Goal: Check status: Check status

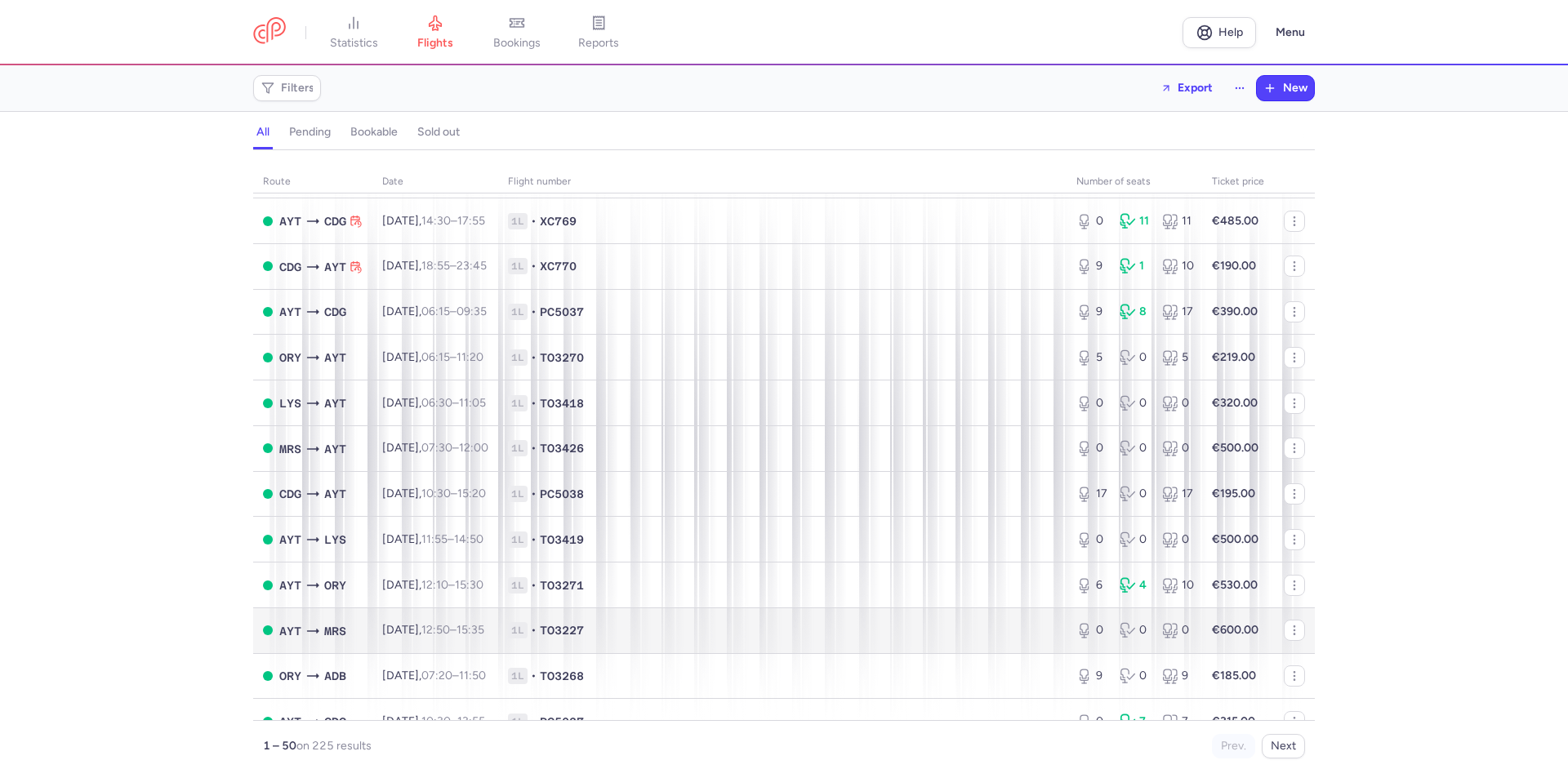
scroll to position [1776, 0]
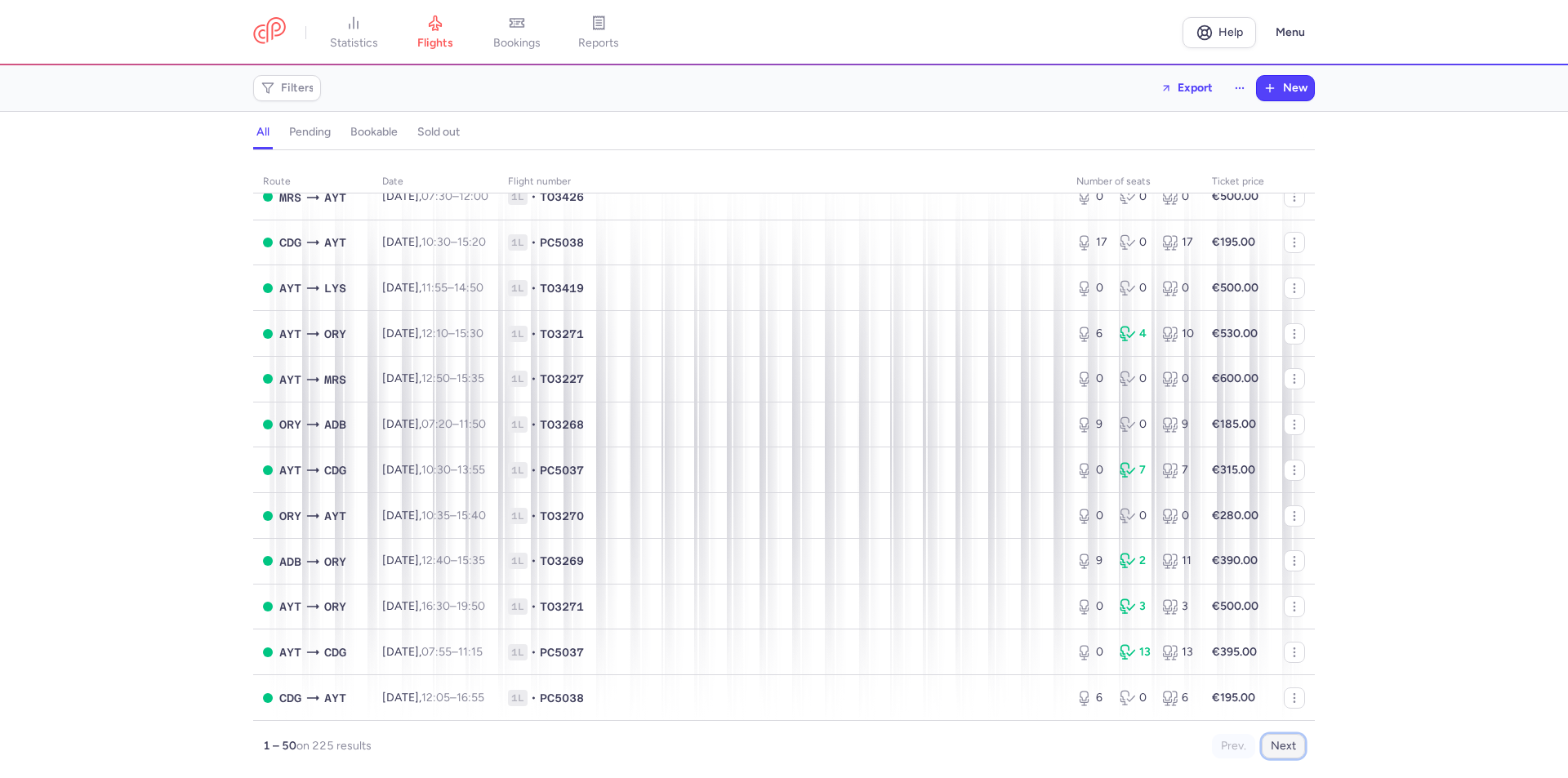
click at [1274, 748] on button "Next" at bounding box center [1283, 746] width 44 height 25
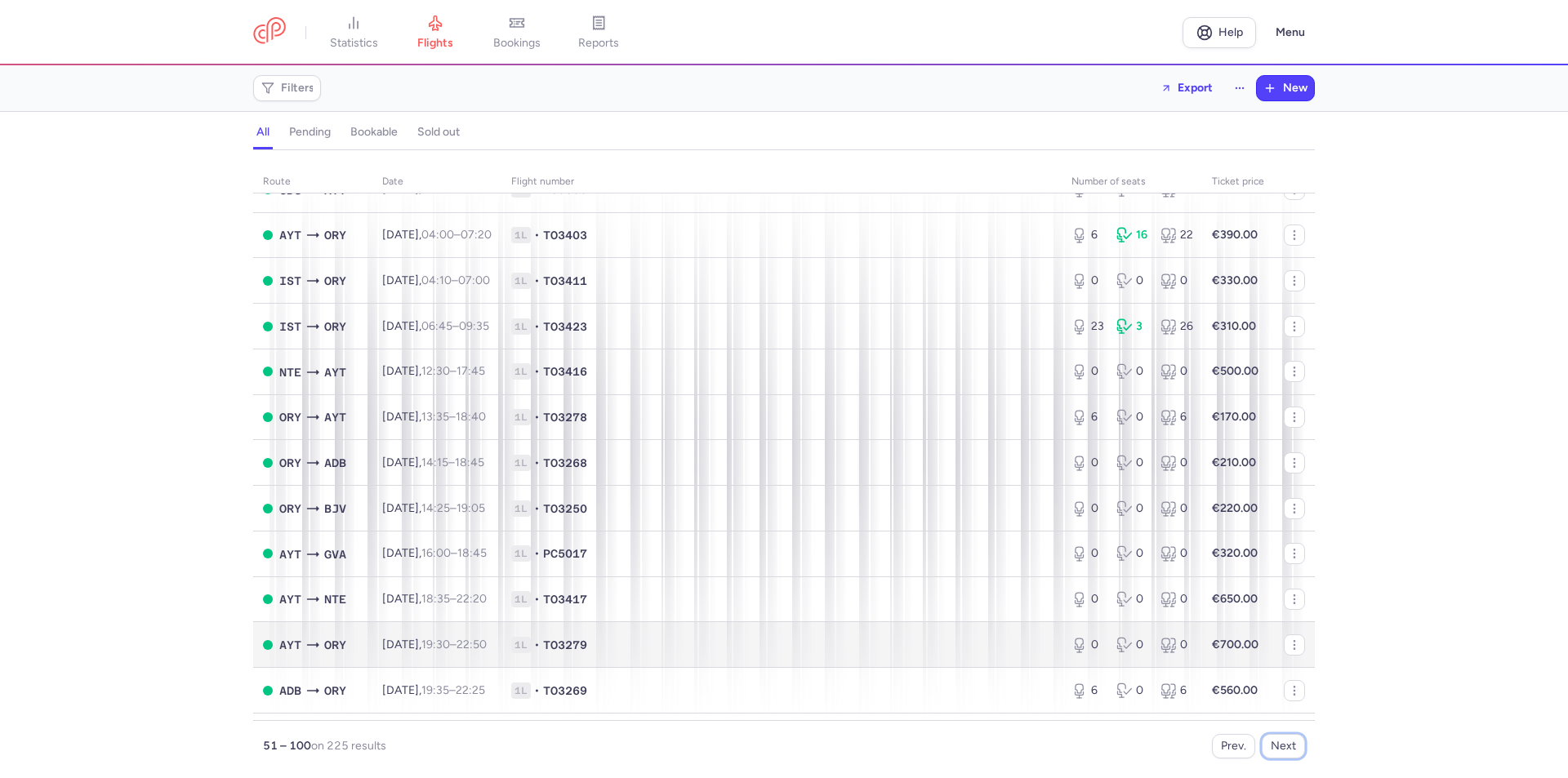
scroll to position [545, 0]
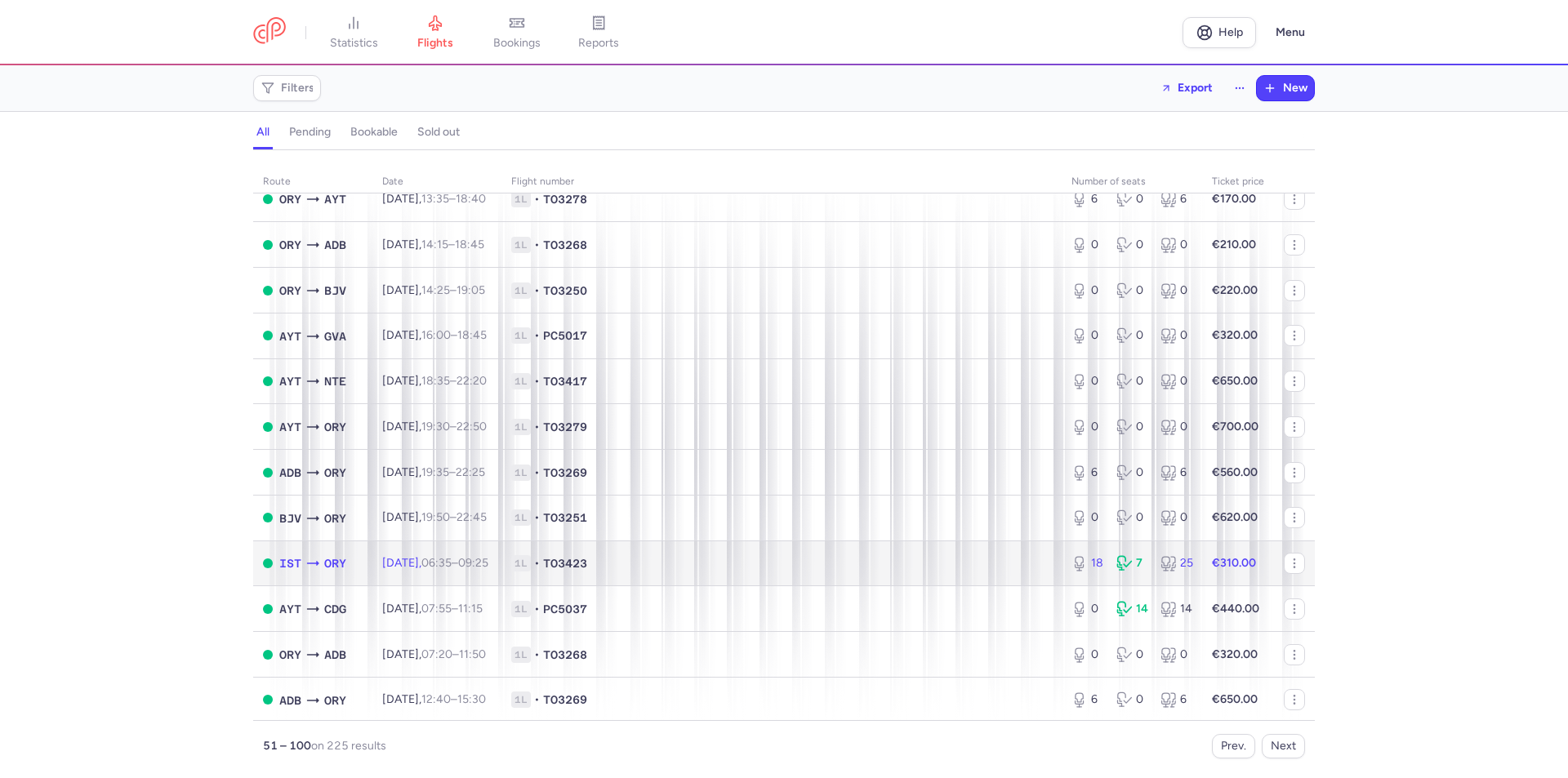
click at [487, 565] on span "06:35 – 09:25 +0" at bounding box center [454, 563] width 67 height 14
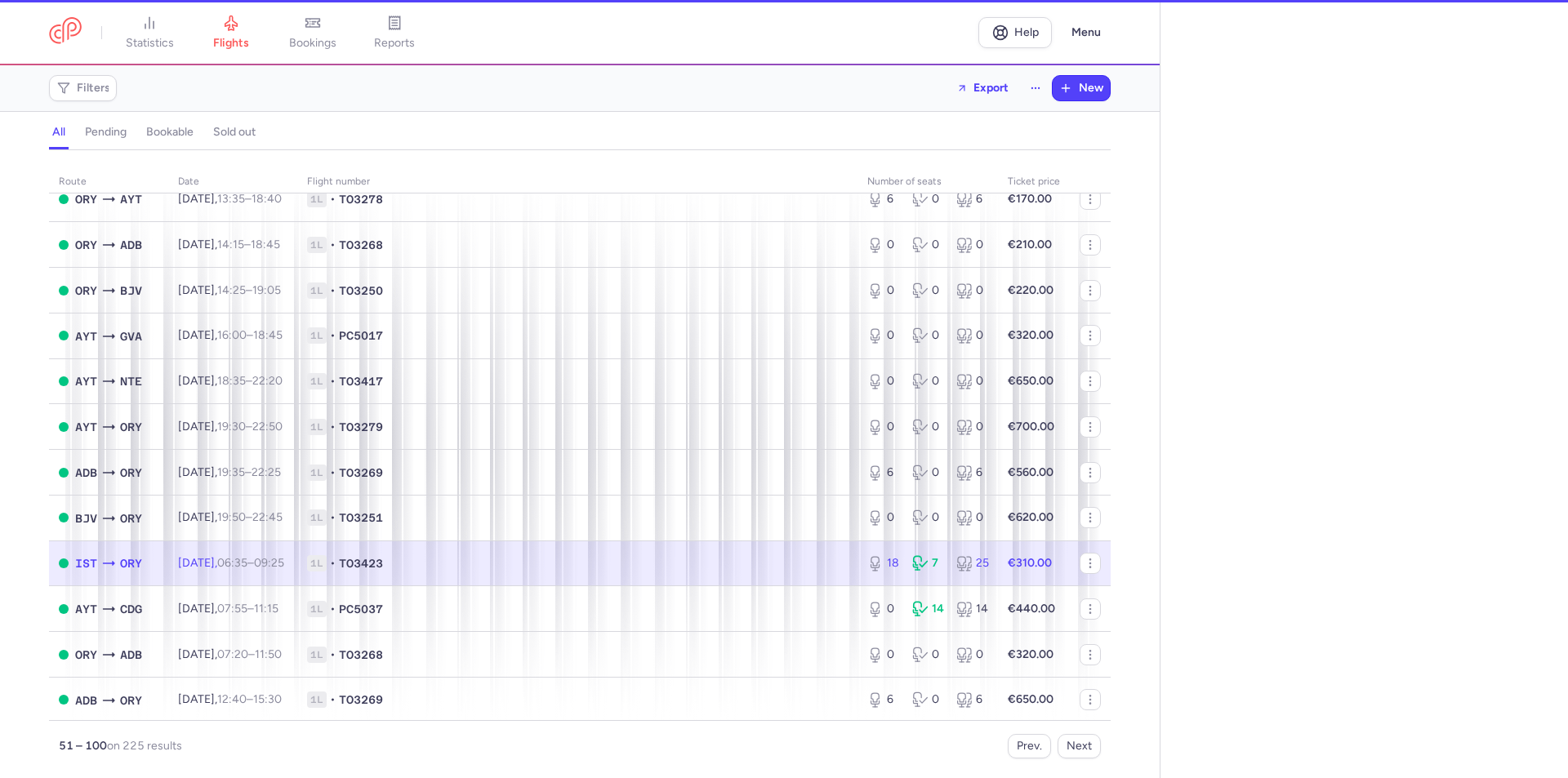
select select "days"
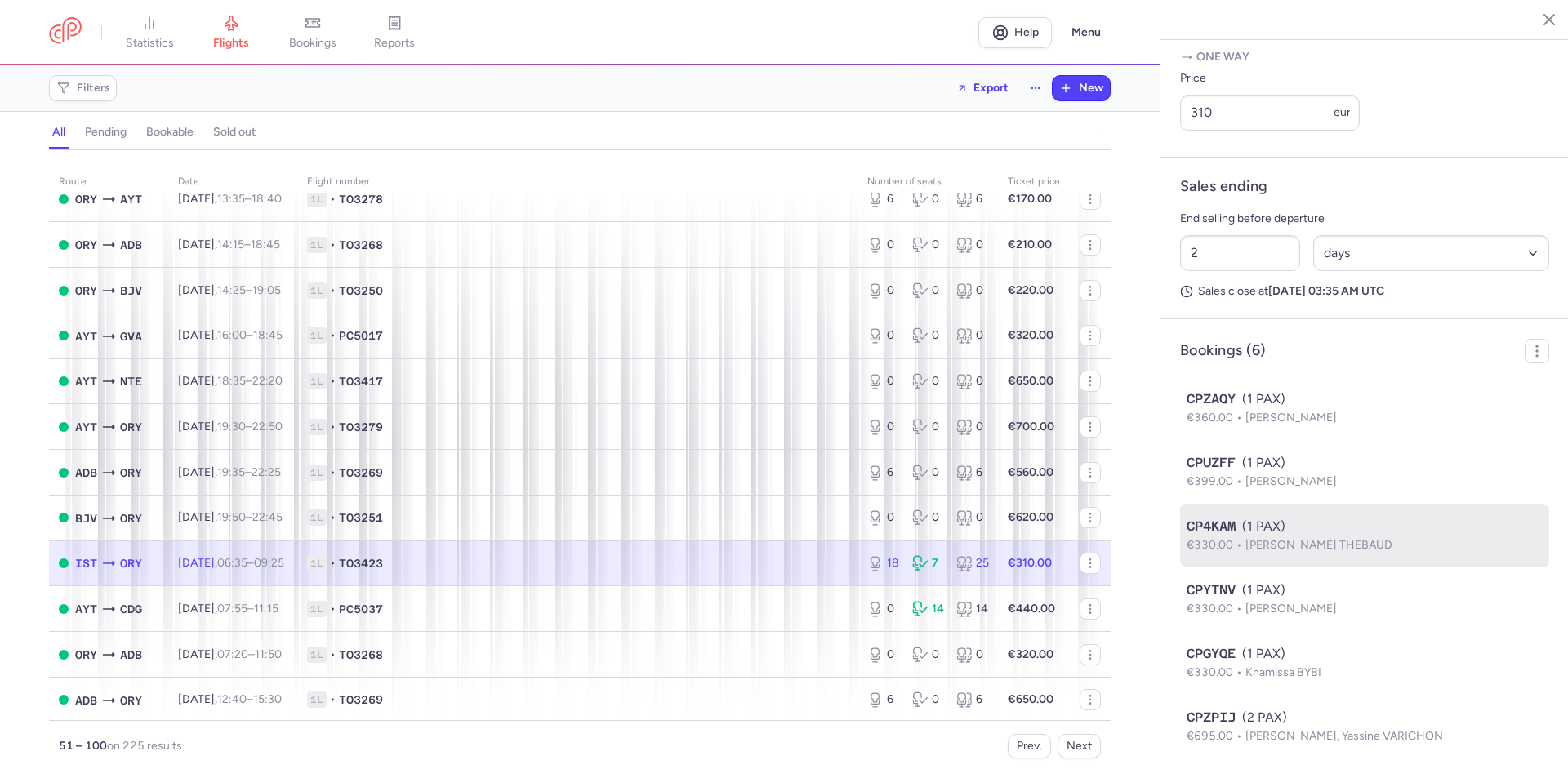
scroll to position [708, 0]
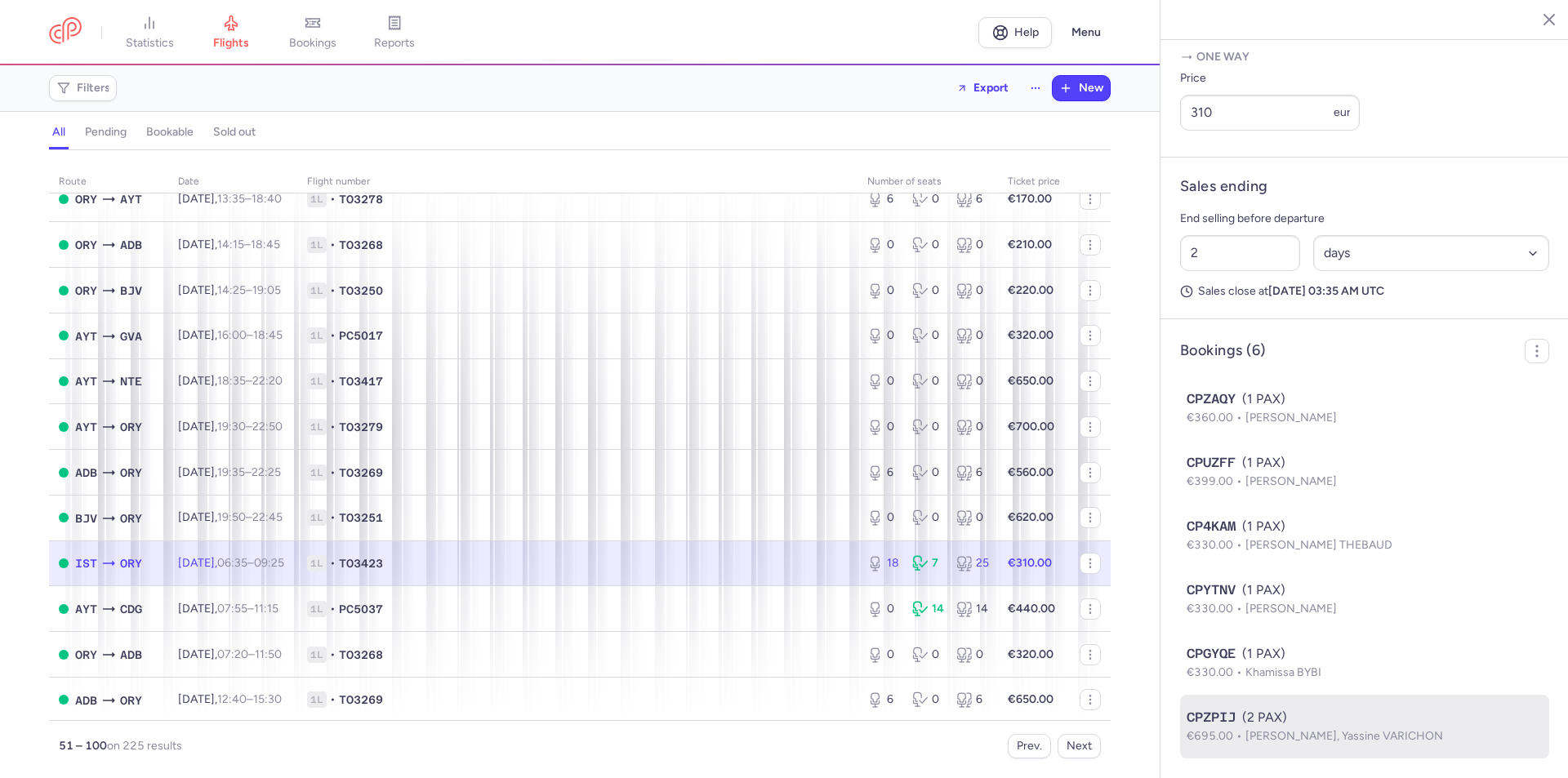
click at [1335, 737] on span "[PERSON_NAME], Yassine VARICHON" at bounding box center [1343, 736] width 198 height 14
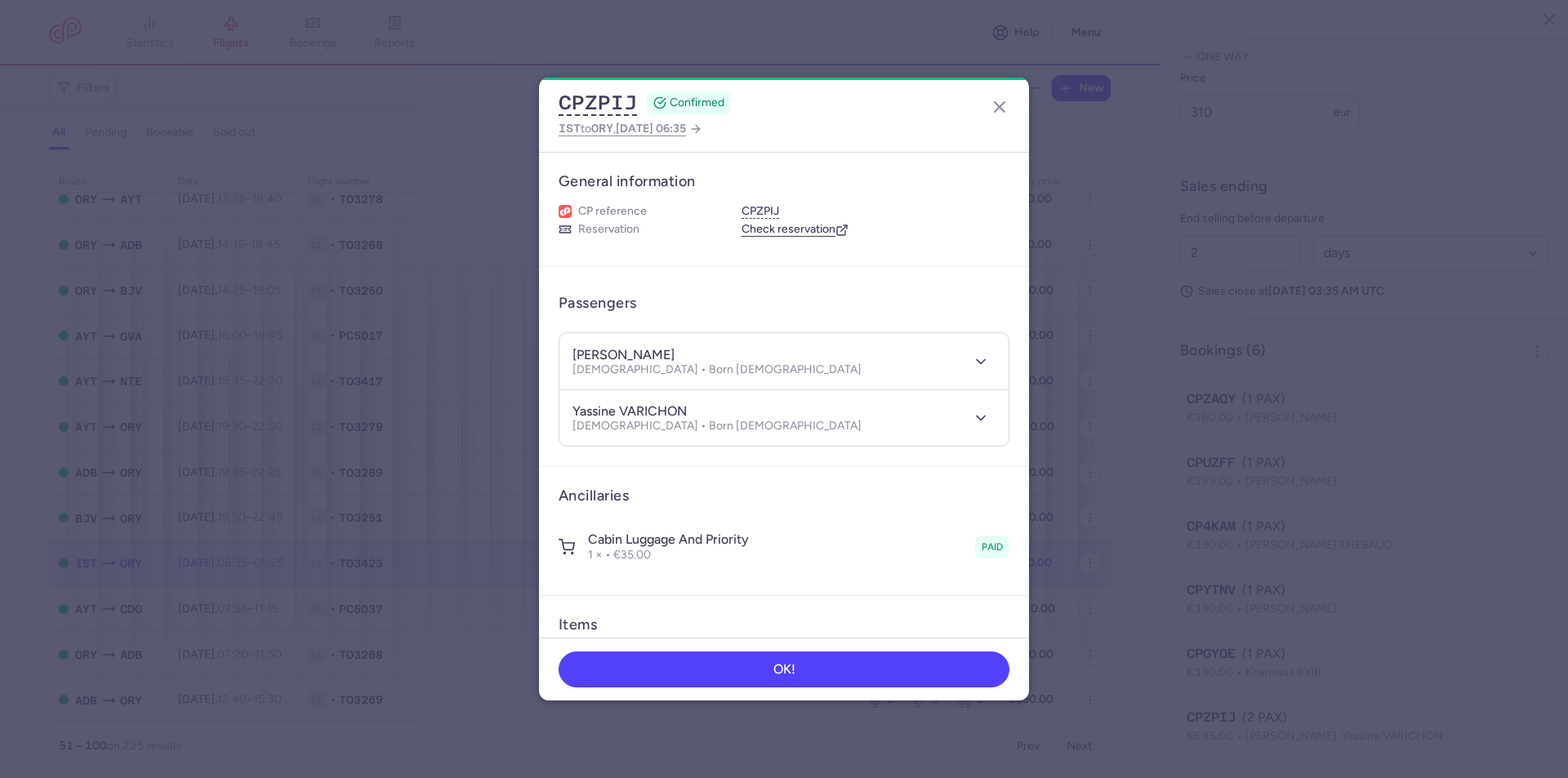
scroll to position [327, 0]
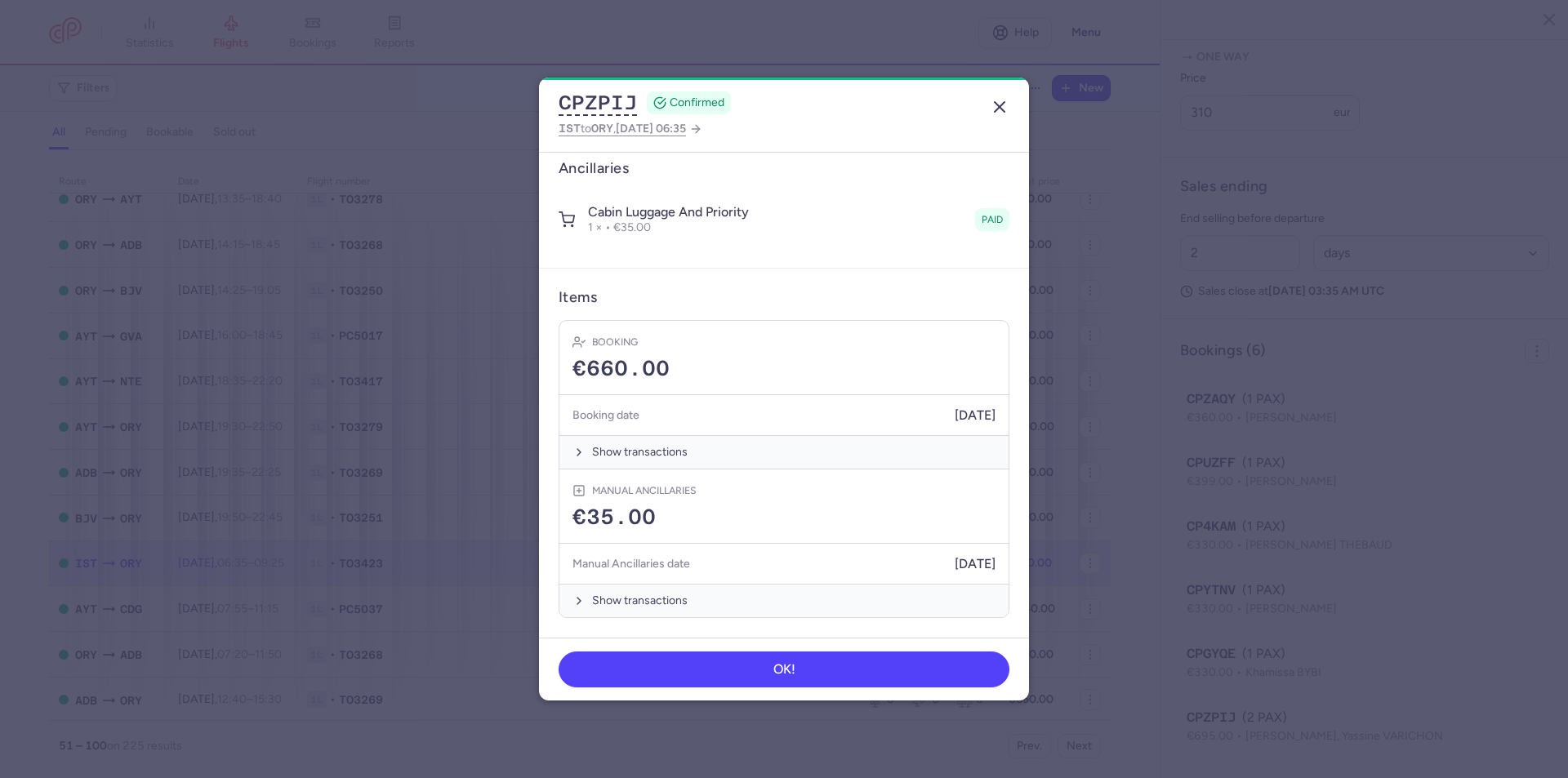
click at [1003, 104] on line "button" at bounding box center [1000, 107] width 10 height 10
